Goal: Task Accomplishment & Management: Manage account settings

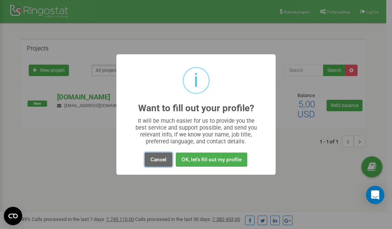
click at [157, 160] on button "Cancel" at bounding box center [159, 160] width 28 height 14
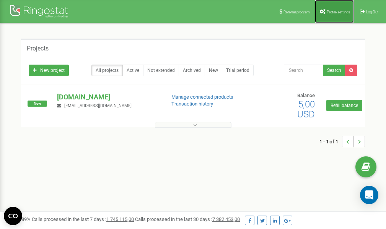
click at [328, 10] on span "Profile settings" at bounding box center [338, 12] width 23 height 4
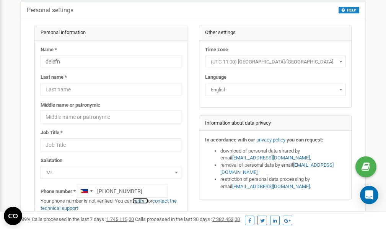
click at [144, 201] on link "verify it" at bounding box center [140, 201] width 16 height 6
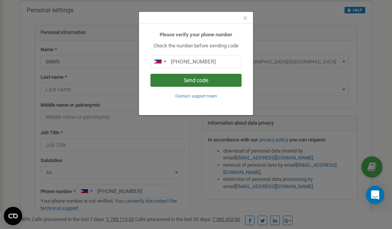
click at [183, 81] on button "Send code" at bounding box center [195, 80] width 91 height 13
